Goal: Information Seeking & Learning: Understand process/instructions

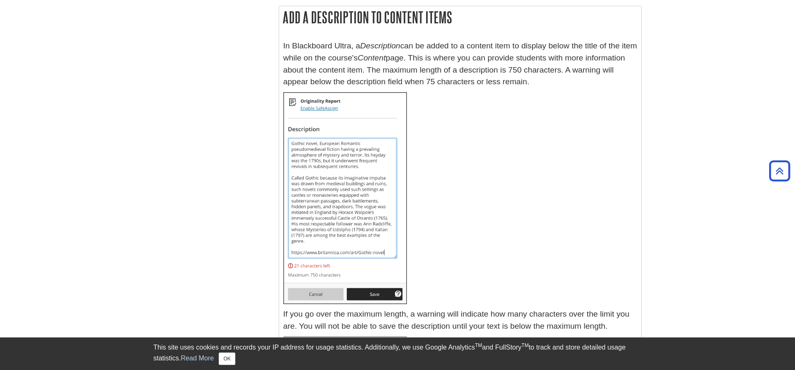
scroll to position [7169, 0]
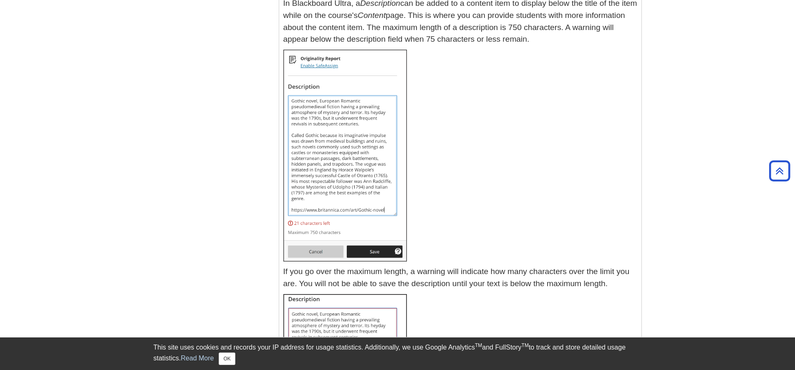
copy em
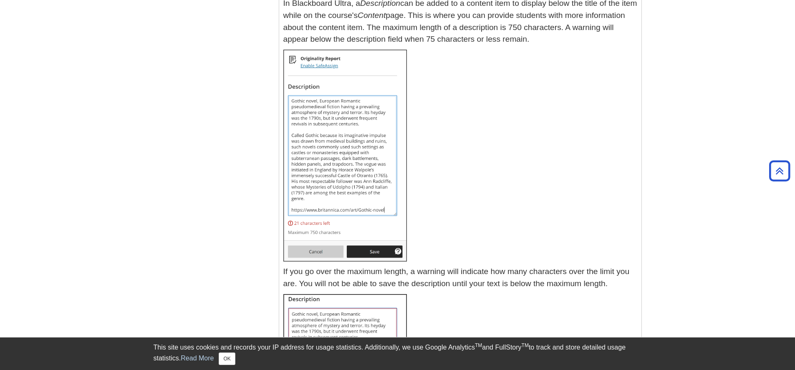
copy ul "You cannot add a Learning Module to a Folder."
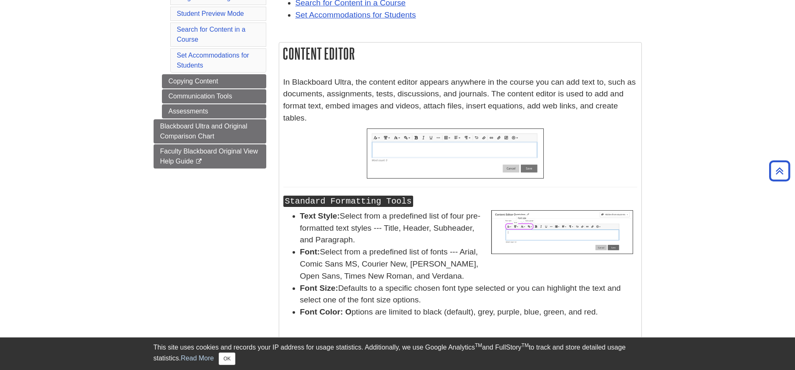
scroll to position [0, 0]
